Goal: Task Accomplishment & Management: Manage account settings

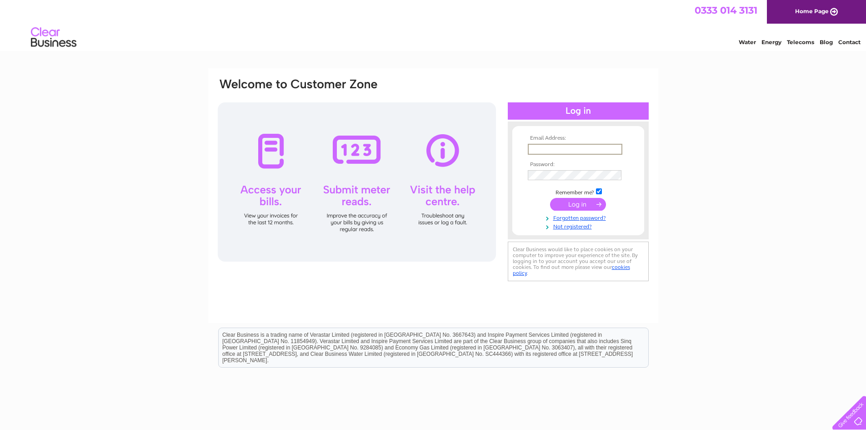
type input "alison.ferguson@archerssleepcentre.co.uk"
click at [574, 200] on input "submit" at bounding box center [578, 204] width 56 height 13
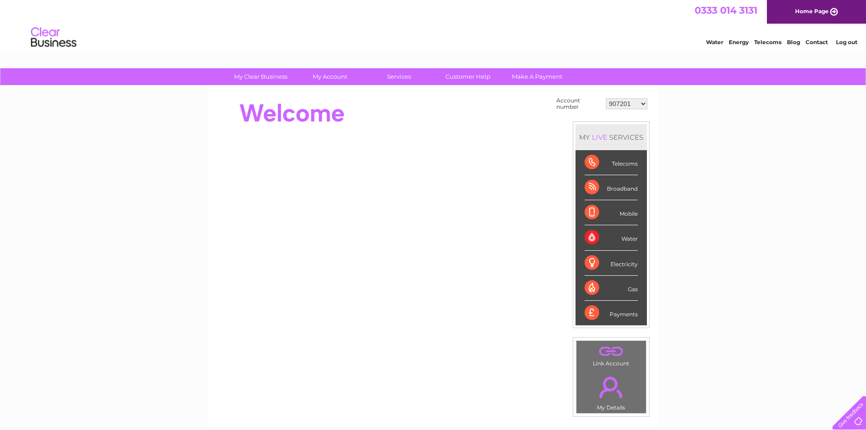
click at [641, 106] on select "907201 30284101" at bounding box center [626, 103] width 41 height 11
select select "30284101"
click at [606, 98] on select "907201 30284101" at bounding box center [626, 103] width 41 height 11
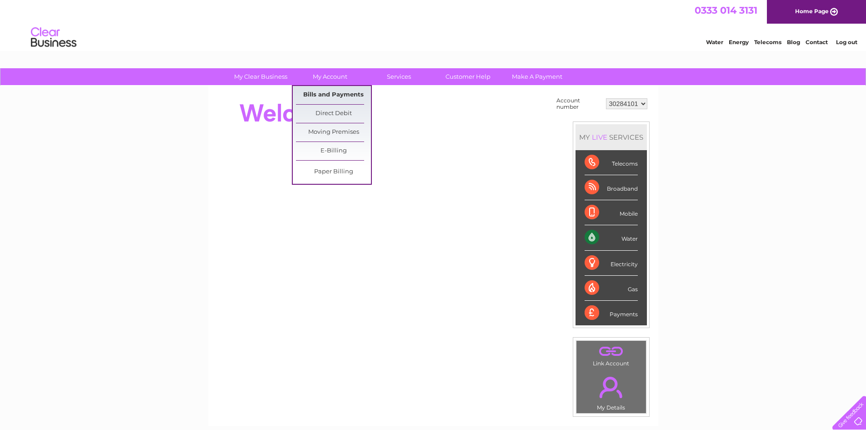
click at [327, 91] on link "Bills and Payments" at bounding box center [333, 95] width 75 height 18
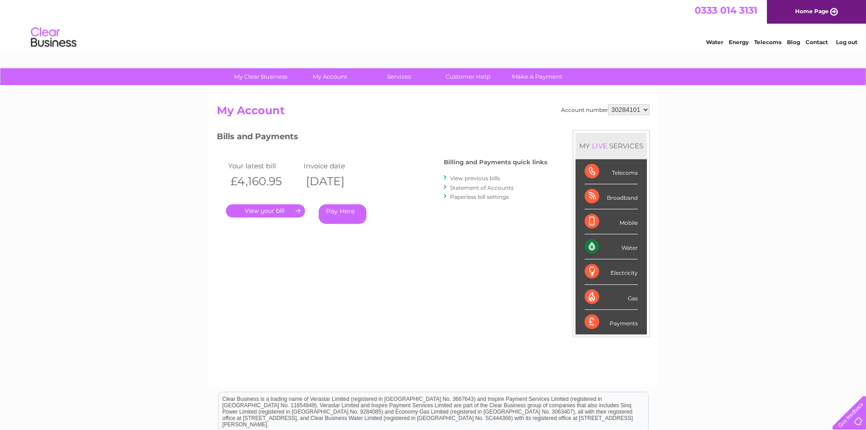
click at [288, 210] on link "." at bounding box center [265, 210] width 79 height 13
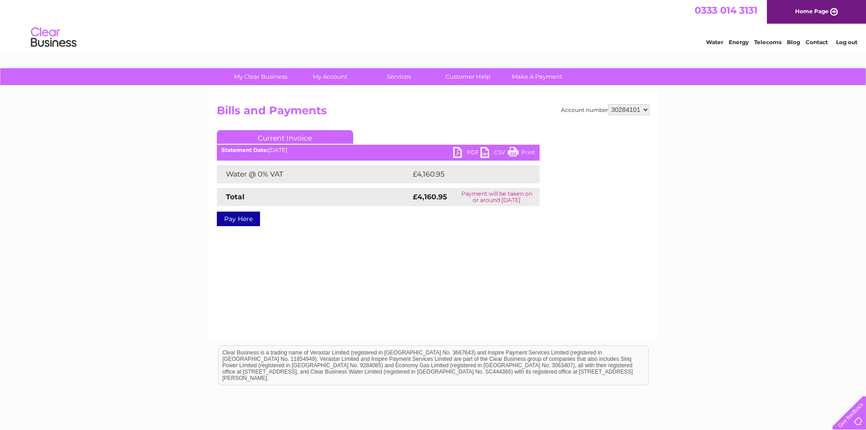
click at [468, 152] on link "PDF" at bounding box center [466, 153] width 27 height 13
